Goal: Information Seeking & Learning: Learn about a topic

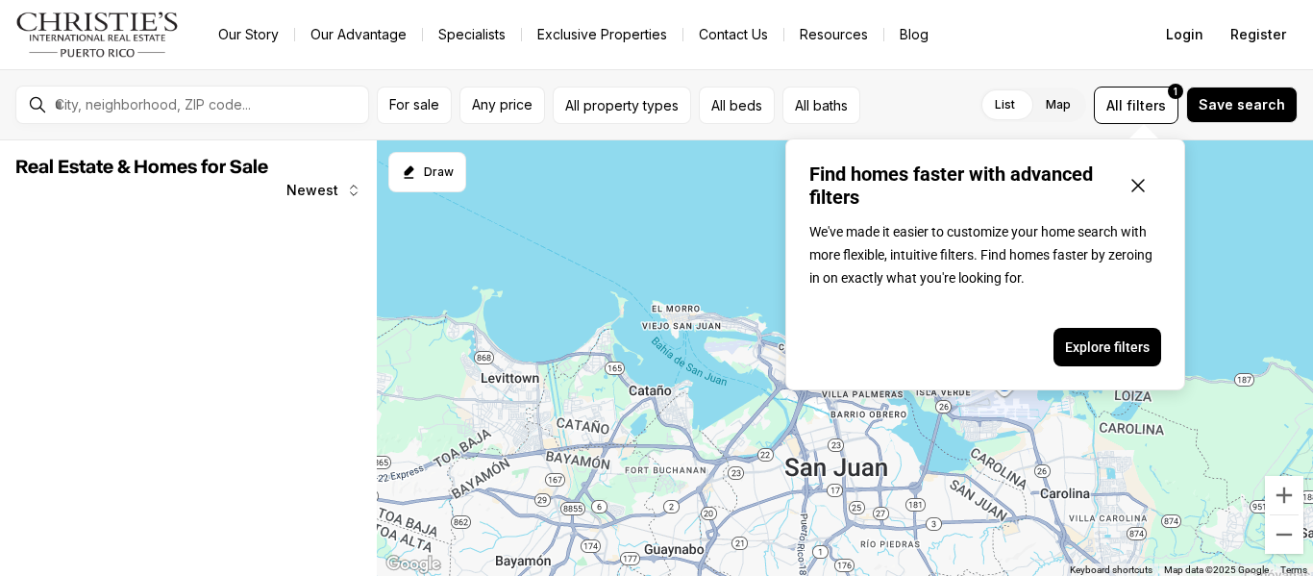
click at [1143, 174] on icon "Close popover" at bounding box center [1138, 185] width 23 height 23
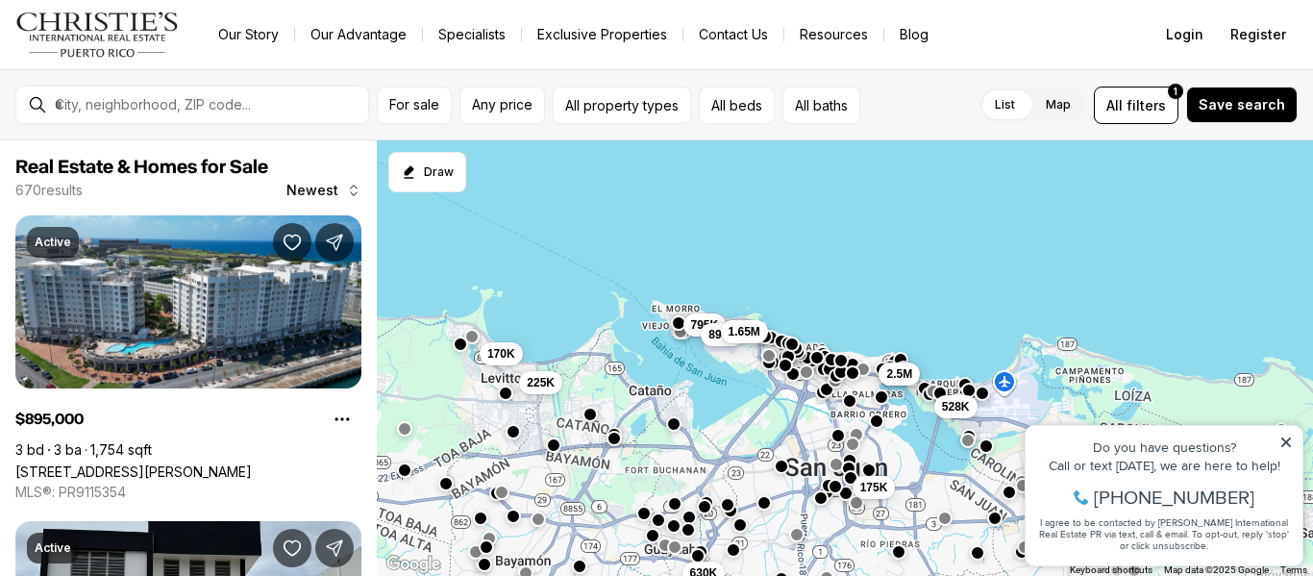
click at [232, 93] on div at bounding box center [207, 104] width 321 height 33
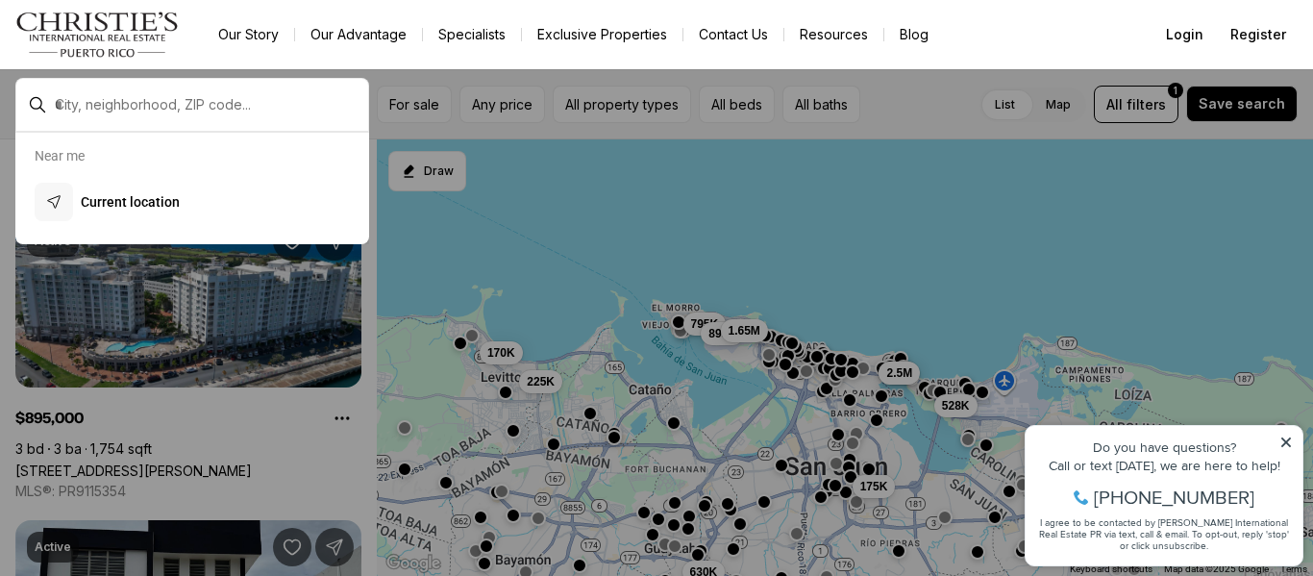
click at [196, 121] on div at bounding box center [192, 105] width 354 height 54
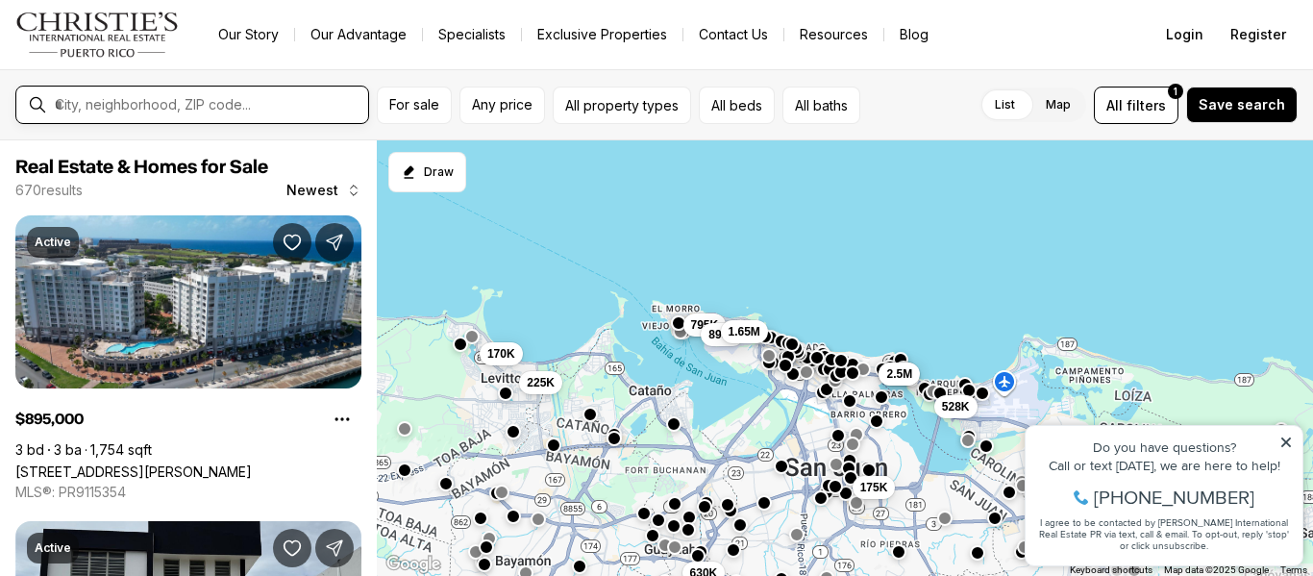
click at [200, 108] on input "text" at bounding box center [208, 104] width 306 height 17
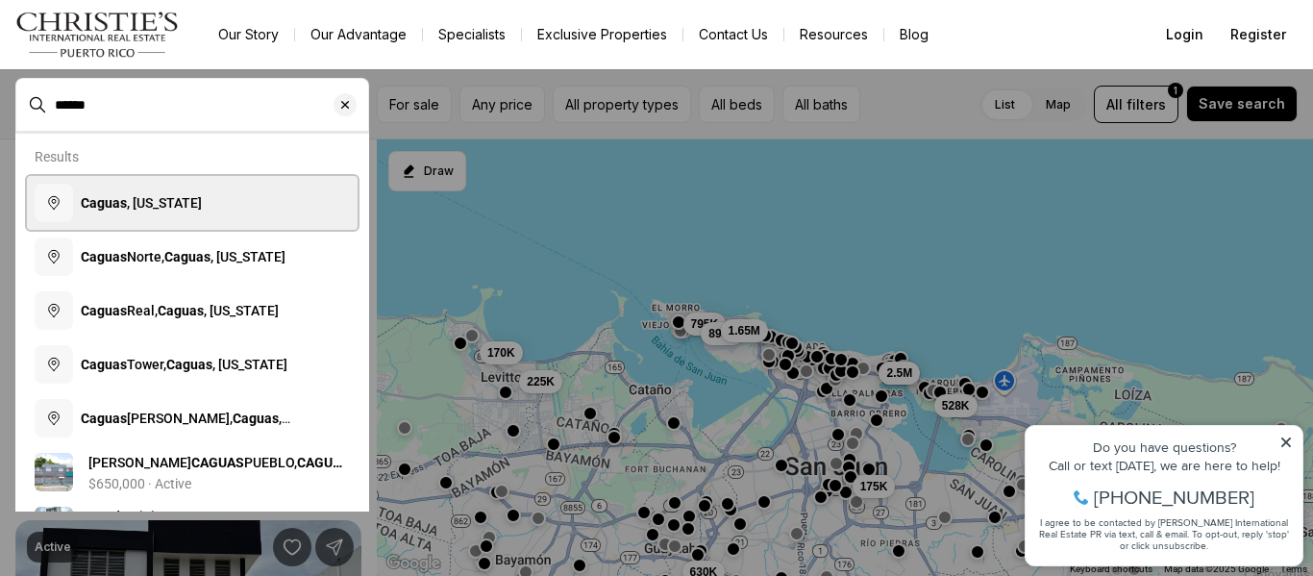
click at [201, 211] on span "[GEOGRAPHIC_DATA] , [US_STATE]" at bounding box center [141, 202] width 121 height 15
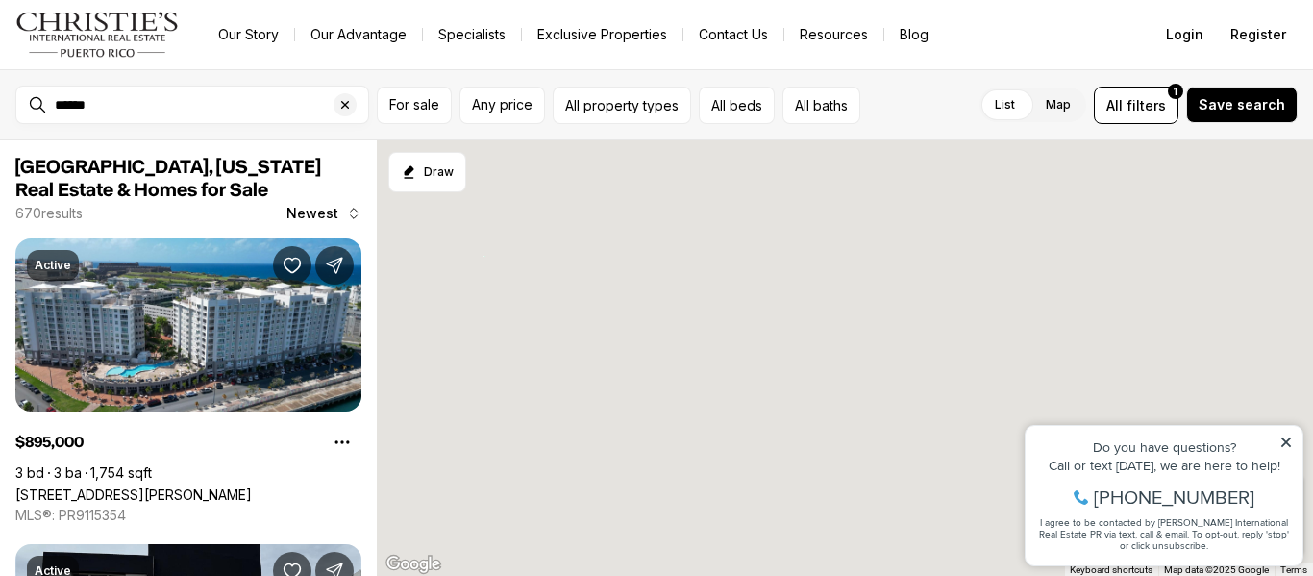
type input "**********"
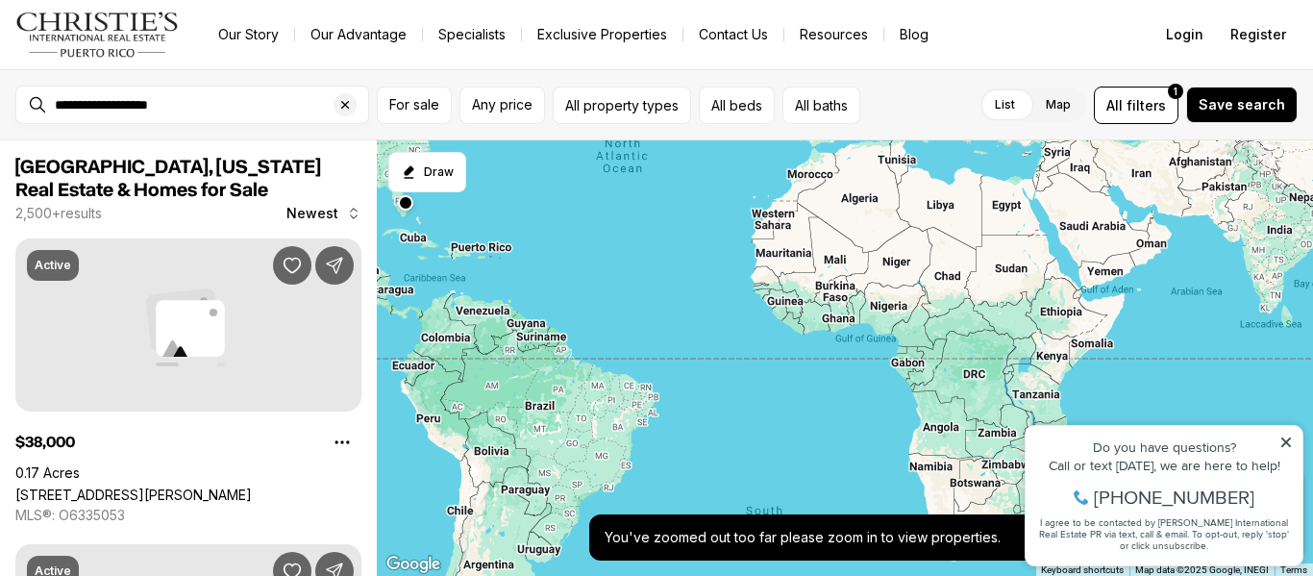
click at [1287, 439] on icon at bounding box center [1285, 441] width 13 height 13
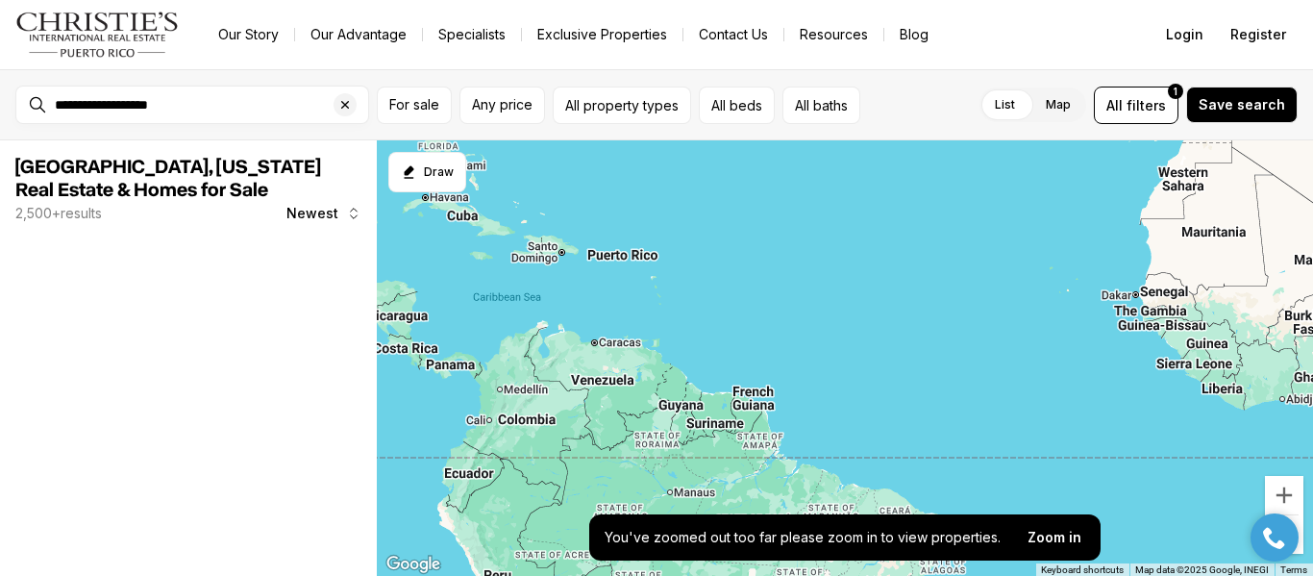
drag, startPoint x: 528, startPoint y: 272, endPoint x: 608, endPoint y: 286, distance: 80.9
click at [608, 286] on div at bounding box center [845, 358] width 936 height 436
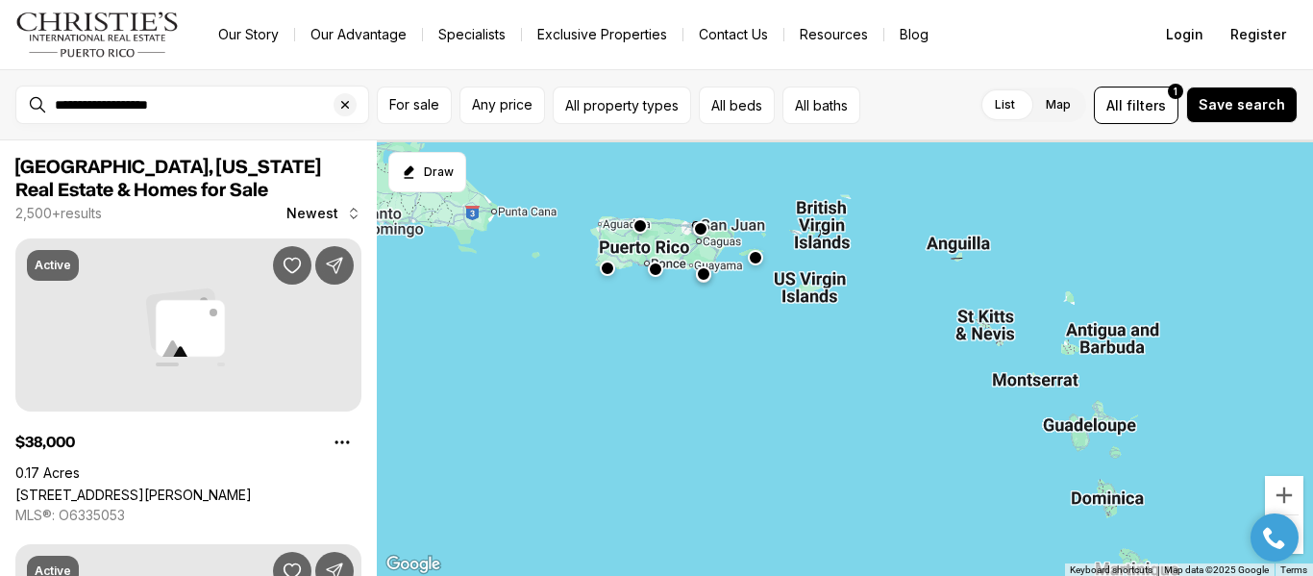
drag, startPoint x: 551, startPoint y: 286, endPoint x: 731, endPoint y: 311, distance: 181.5
click at [731, 309] on div at bounding box center [845, 358] width 936 height 436
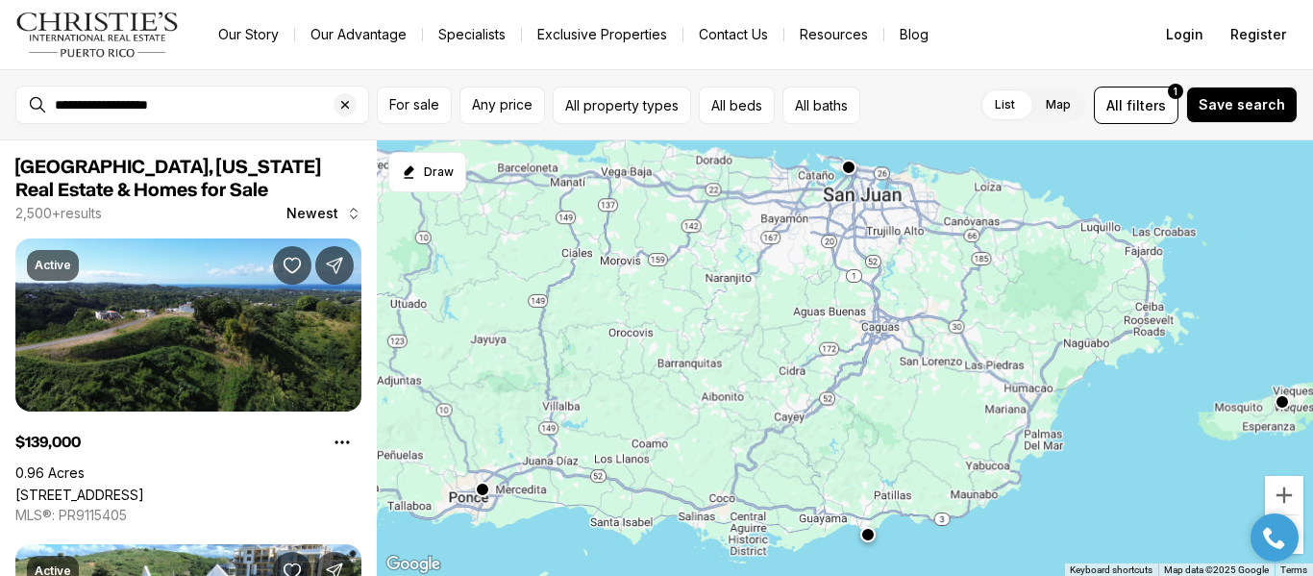
drag, startPoint x: 742, startPoint y: 251, endPoint x: 757, endPoint y: 446, distance: 195.7
click at [757, 446] on div at bounding box center [845, 358] width 936 height 436
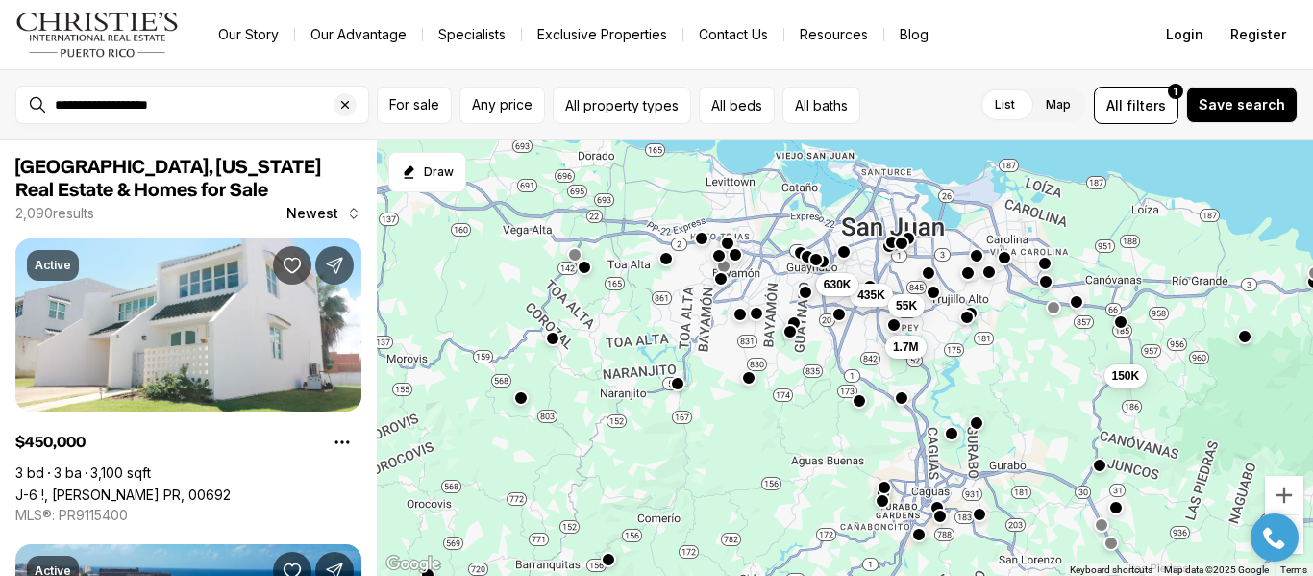
drag, startPoint x: 905, startPoint y: 257, endPoint x: 907, endPoint y: 368, distance: 111.5
click at [913, 364] on div "150K 435K 630K 55K 1.7M" at bounding box center [845, 358] width 936 height 436
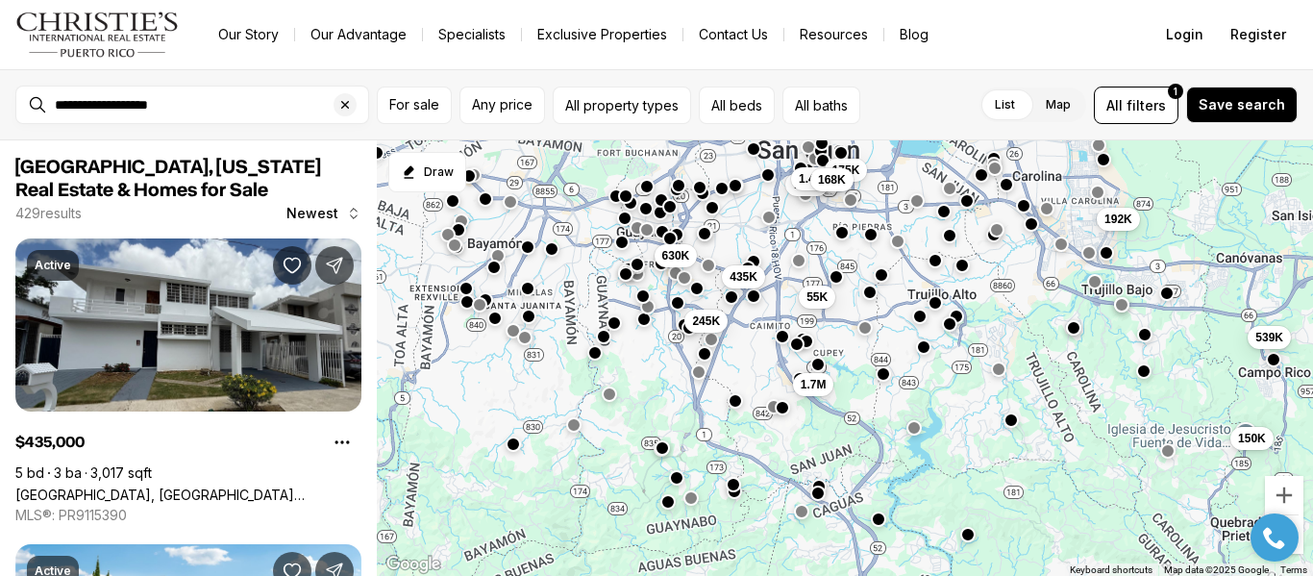
drag, startPoint x: 917, startPoint y: 347, endPoint x: 837, endPoint y: 283, distance: 102.5
click at [838, 284] on div "150K 192K 435K 630K 245K 539K 55K 1.7M 775K 1.48M 175K 168K" at bounding box center [845, 358] width 936 height 436
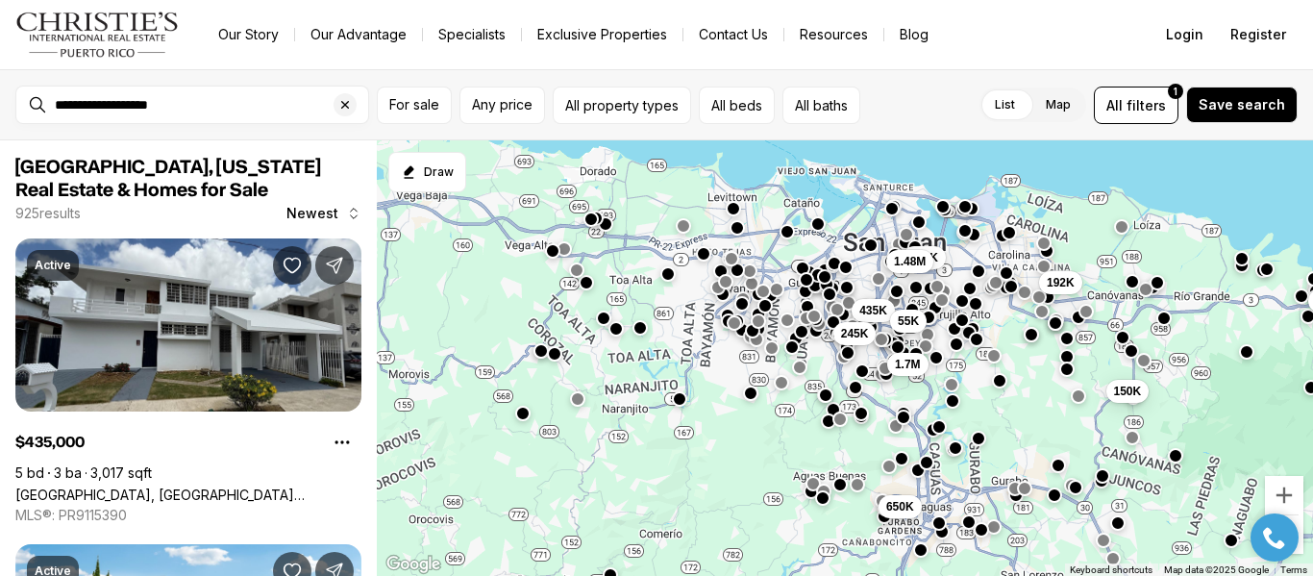
drag, startPoint x: 864, startPoint y: 268, endPoint x: 955, endPoint y: 320, distance: 104.2
click at [955, 320] on div "150K 435K 245K 55K 1.7M 192K 739K 175K 650K 1.48M" at bounding box center [845, 358] width 936 height 436
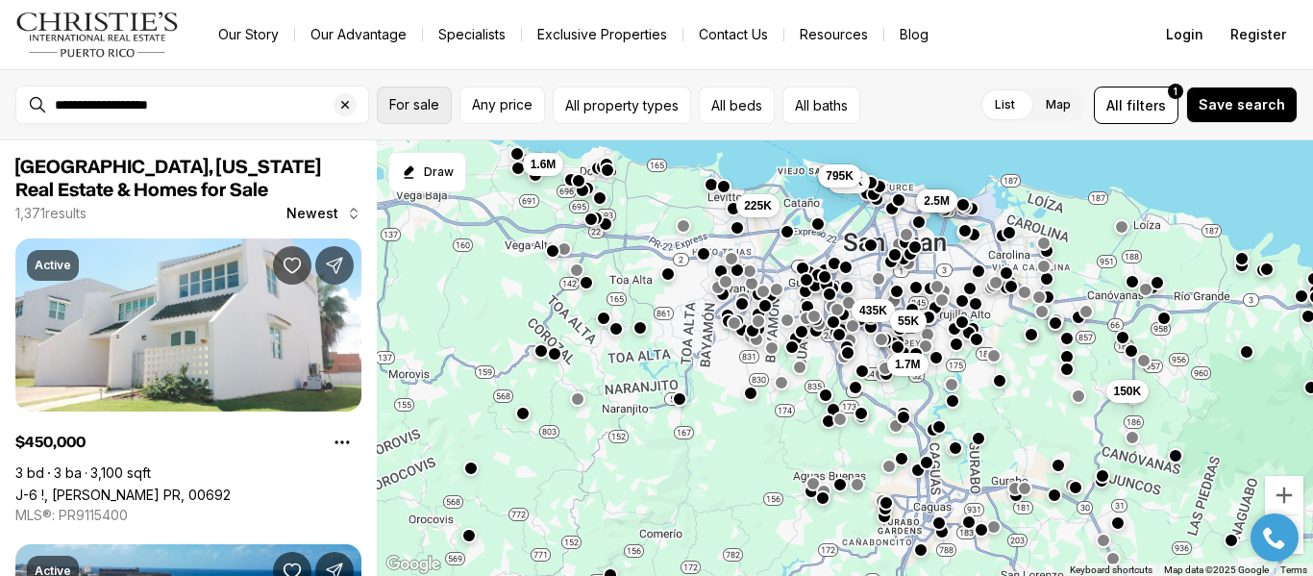
click at [421, 103] on span "For sale" at bounding box center [414, 104] width 50 height 15
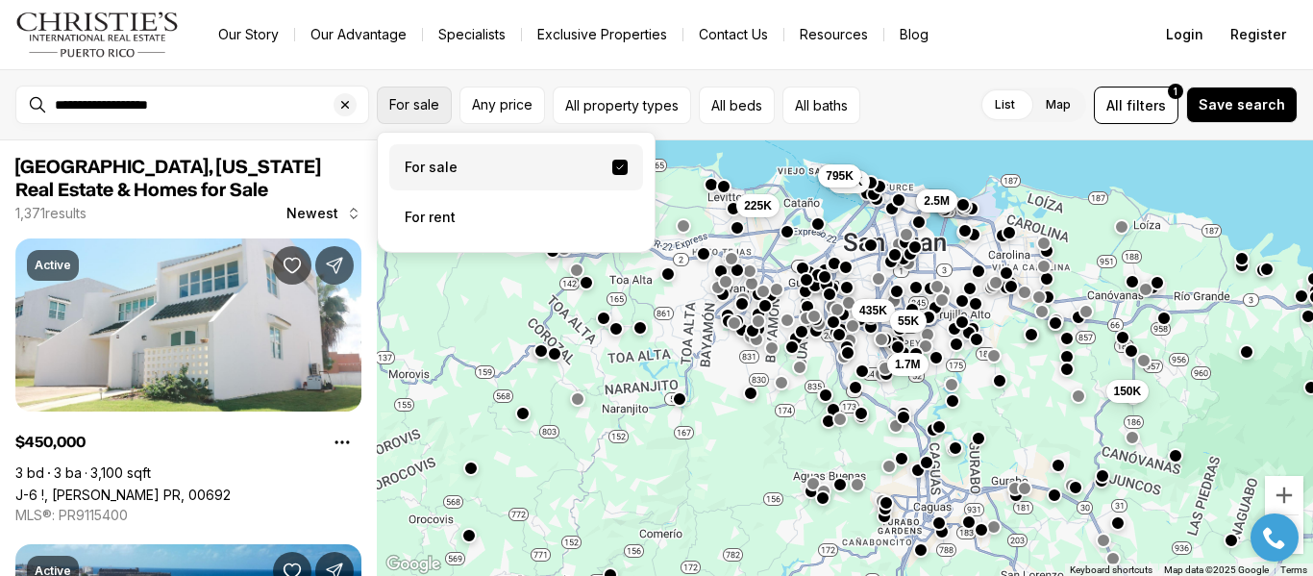
click at [421, 103] on span "For sale" at bounding box center [414, 104] width 50 height 15
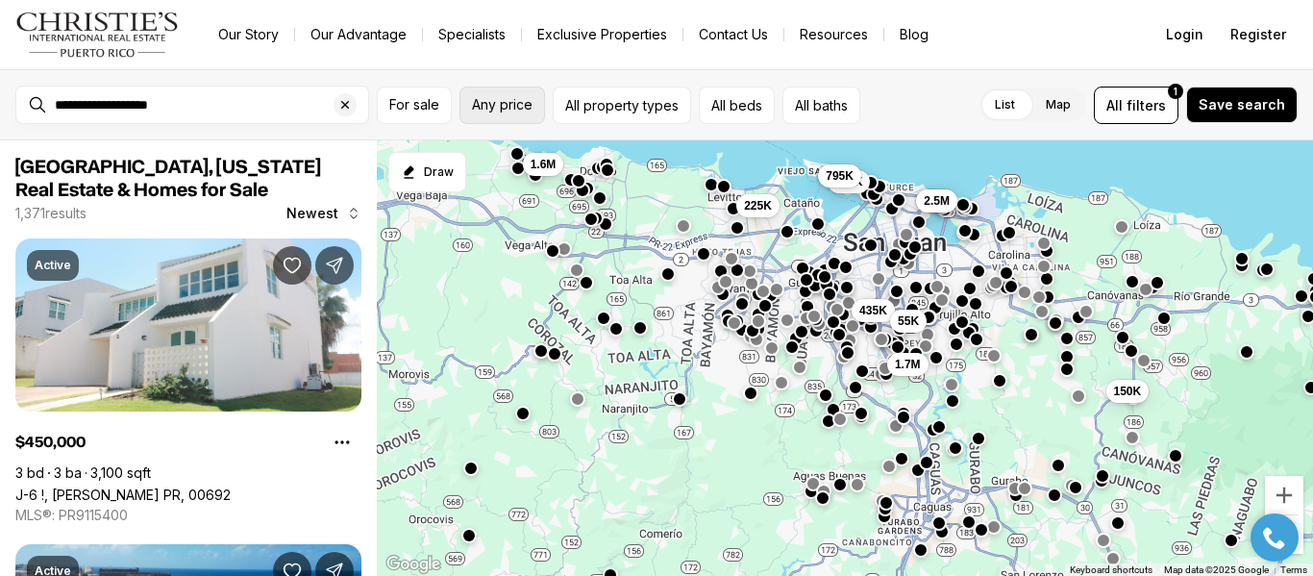
click at [513, 102] on span "Any price" at bounding box center [502, 104] width 61 height 15
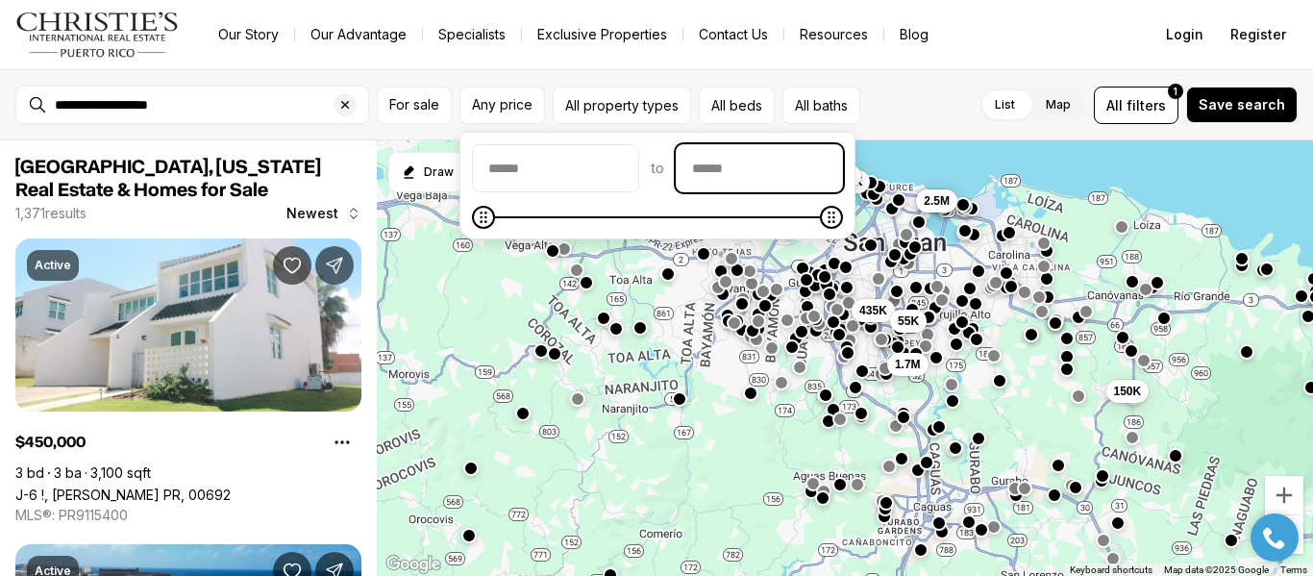
click at [837, 179] on input "priceMax" at bounding box center [759, 168] width 165 height 46
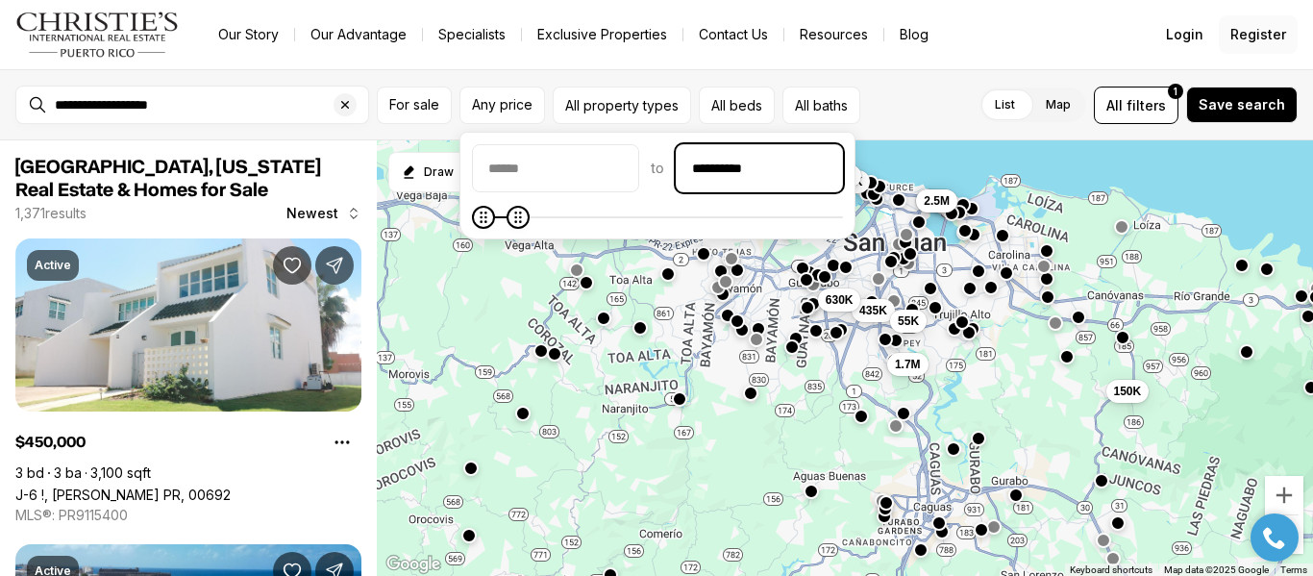
type input "********"
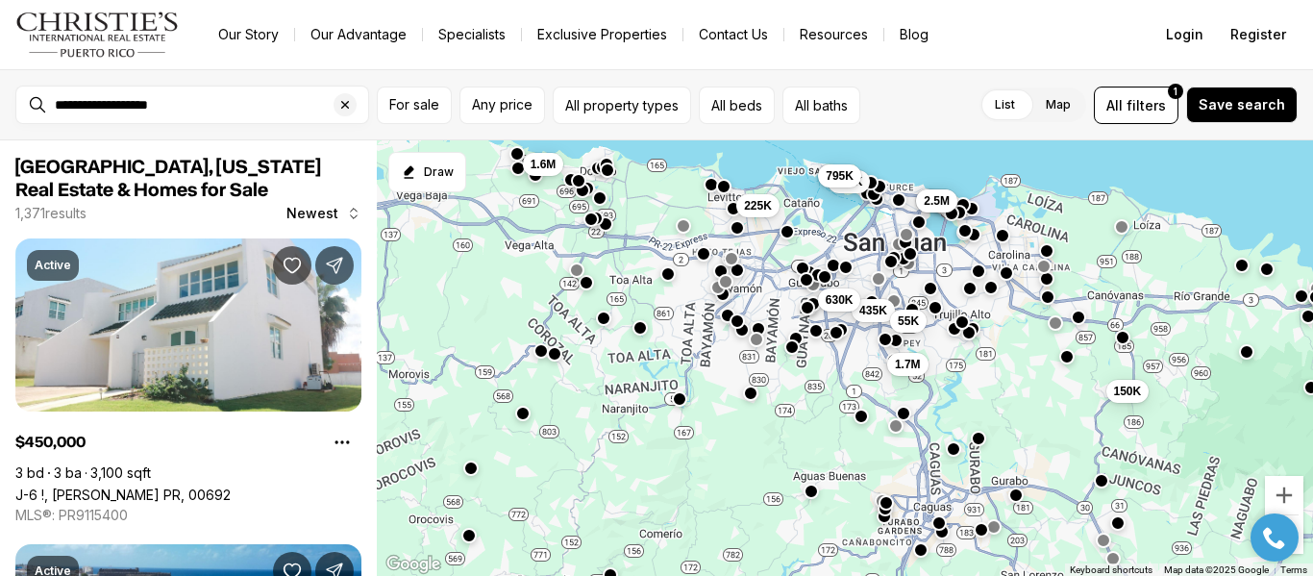
click at [931, 112] on div "List Map List Map All filters 1 Save search" at bounding box center [1083, 105] width 430 height 37
click at [1251, 105] on span "Save search" at bounding box center [1242, 104] width 87 height 15
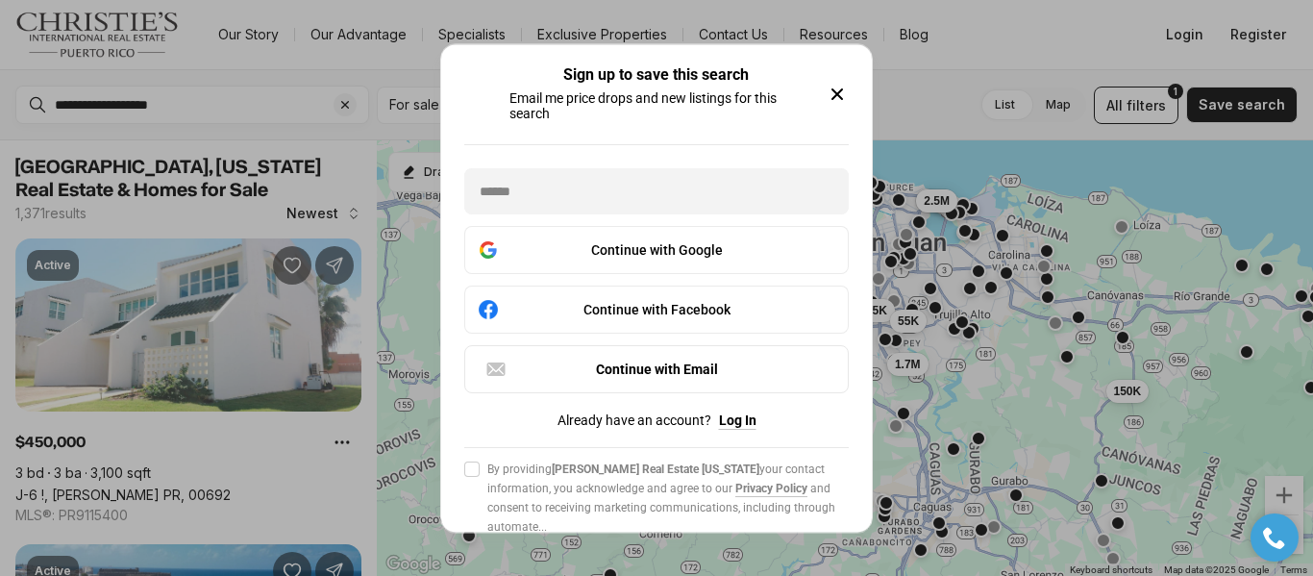
click at [840, 95] on icon "button" at bounding box center [837, 94] width 23 height 23
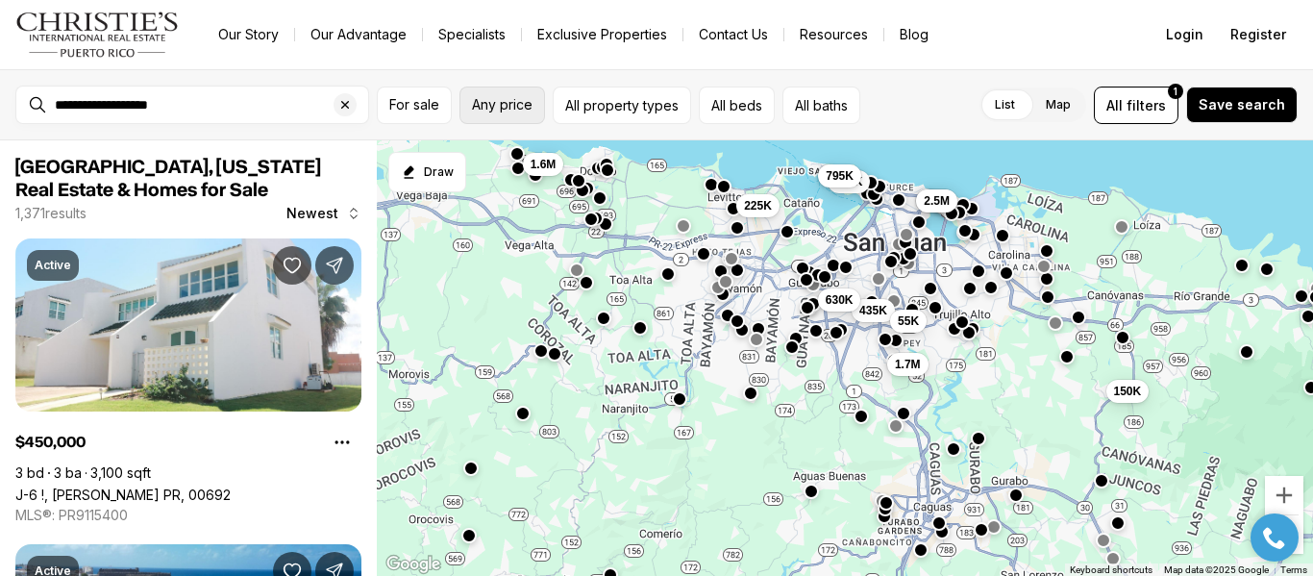
click at [511, 107] on span "Any price" at bounding box center [502, 104] width 61 height 15
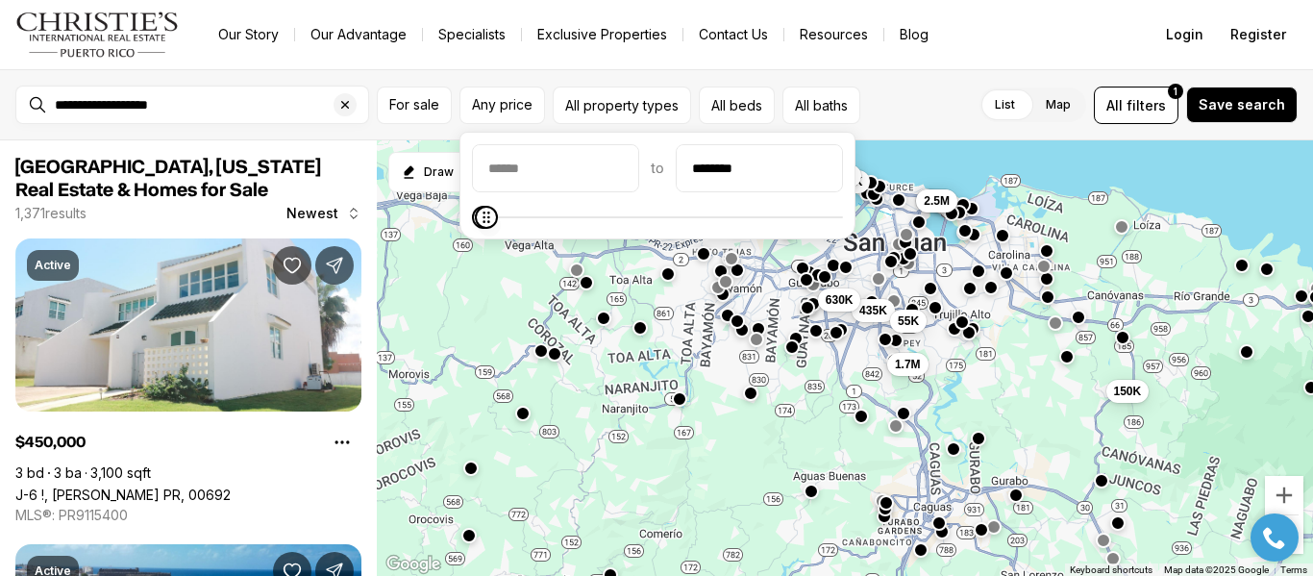
type input "********"
click at [480, 225] on icon "Maximum" at bounding box center [487, 217] width 15 height 15
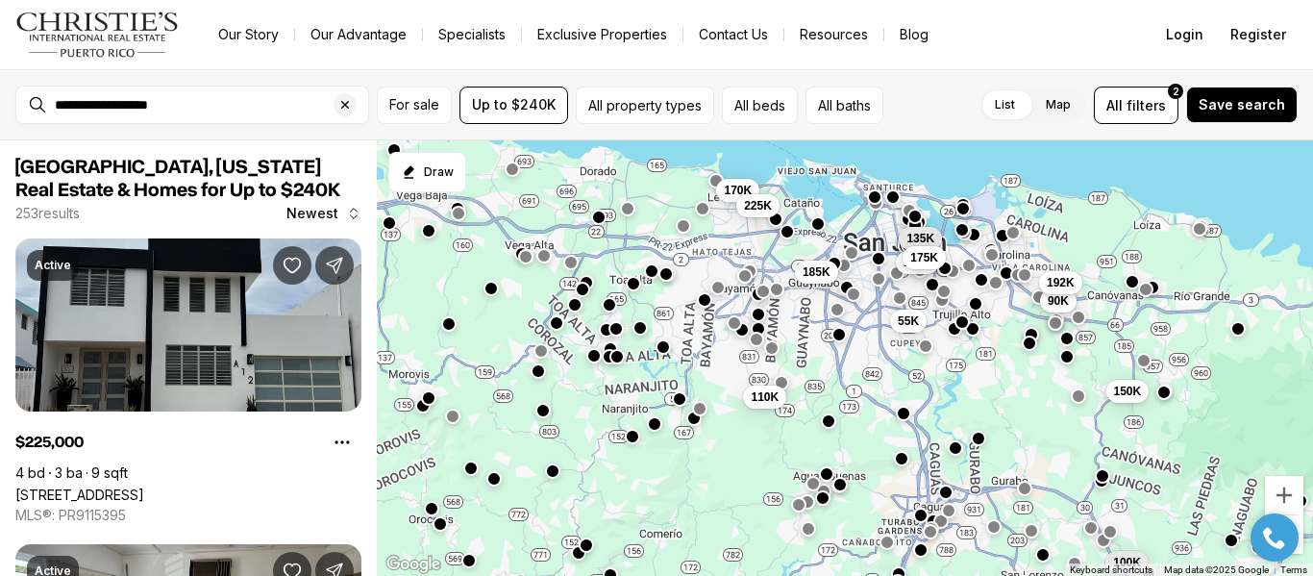
click at [949, 98] on div "List Map List Map All filters 2 Save search" at bounding box center [1094, 105] width 407 height 37
click at [542, 105] on span "Up to $240K" at bounding box center [514, 104] width 84 height 15
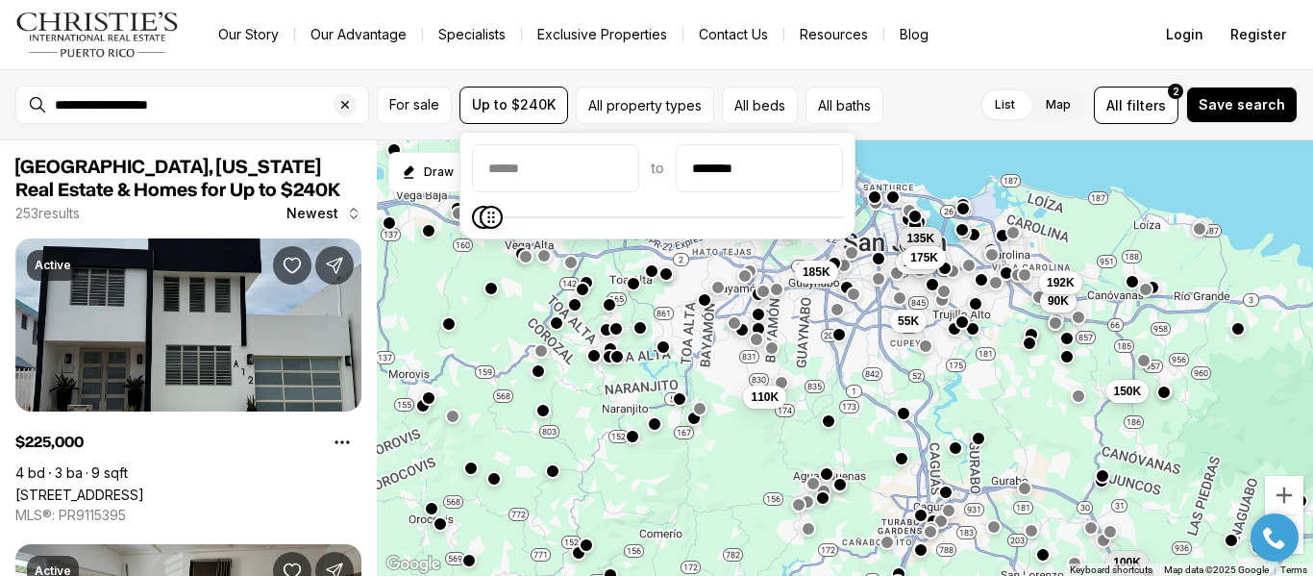
type input "********"
click at [479, 218] on icon "Maximum" at bounding box center [486, 217] width 15 height 15
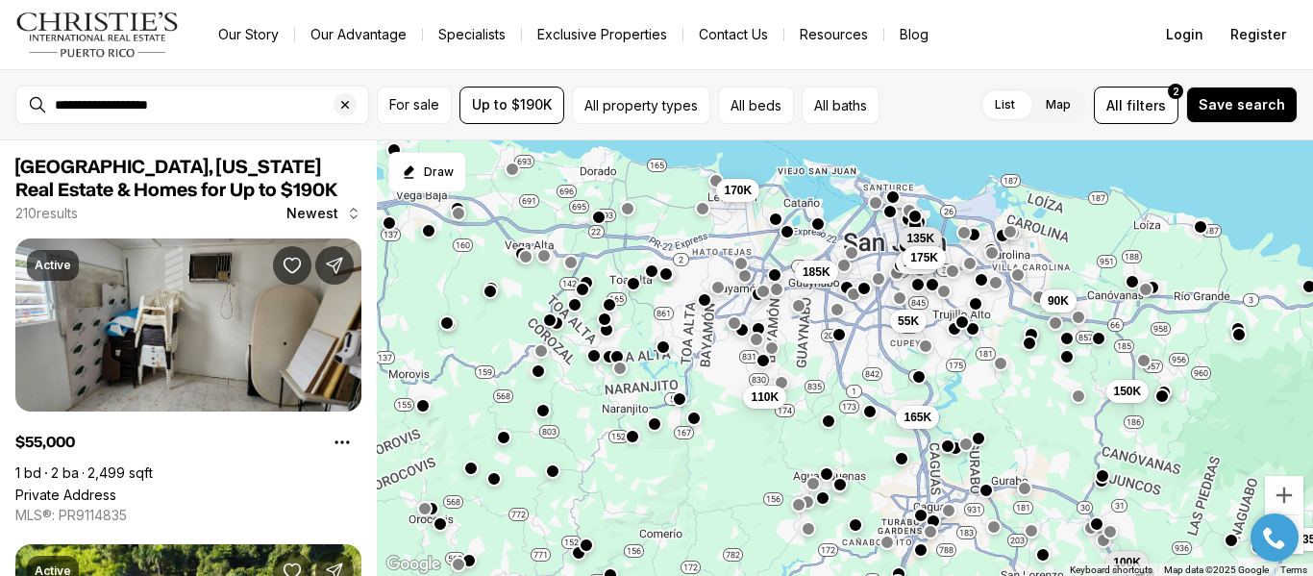
click at [929, 101] on div "List Map List Map All filters 2 Save search" at bounding box center [1092, 105] width 410 height 37
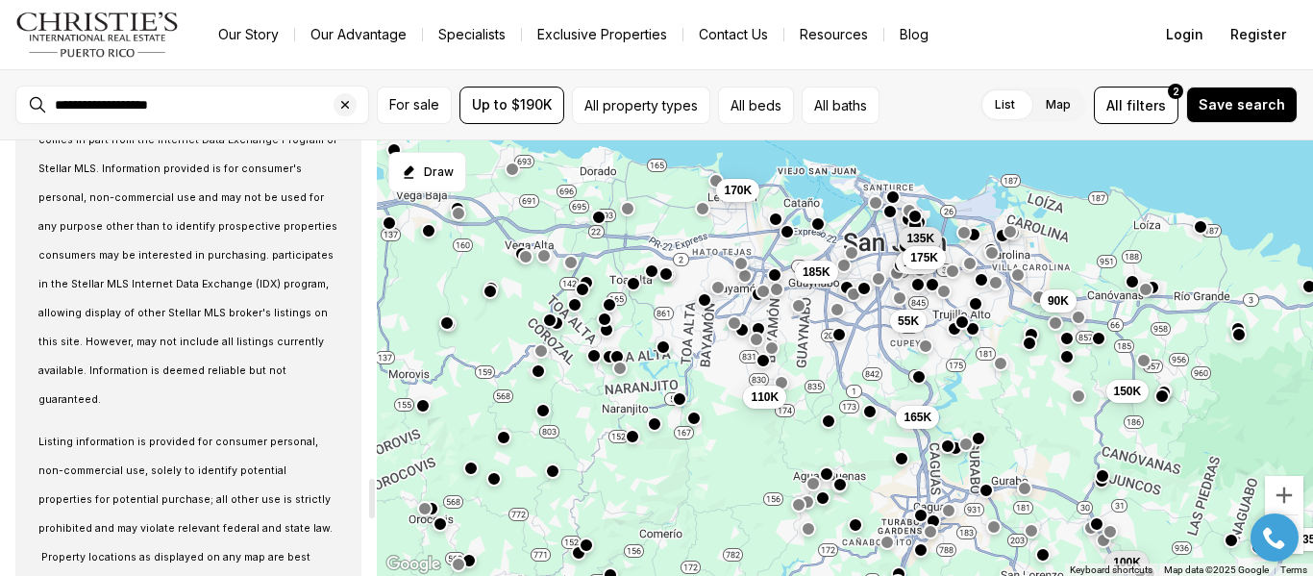
scroll to position [3653, 0]
